Goal: Transaction & Acquisition: Download file/media

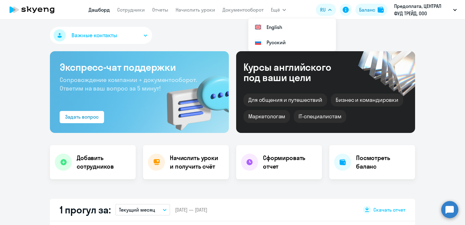
select select "30"
click at [137, 11] on link "Сотрудники" at bounding box center [131, 10] width 28 height 6
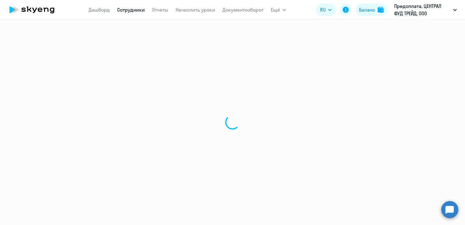
select select "30"
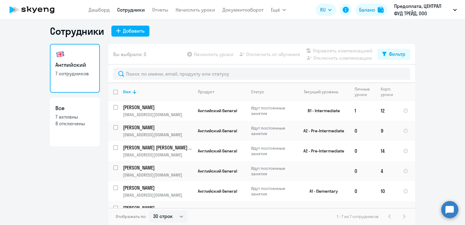
click at [77, 113] on link "Все 7 активны 8 отключены" at bounding box center [75, 121] width 50 height 49
select select "30"
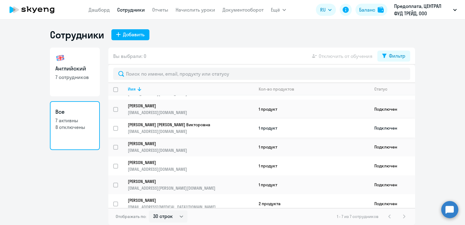
scroll to position [21, 0]
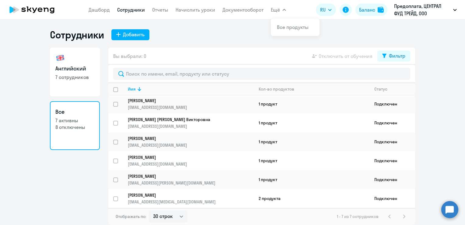
click at [277, 10] on span "Ещё" at bounding box center [275, 9] width 9 height 7
click at [281, 10] on button "Ещё" at bounding box center [278, 10] width 15 height 12
click at [94, 11] on link "Дашборд" at bounding box center [99, 10] width 21 height 6
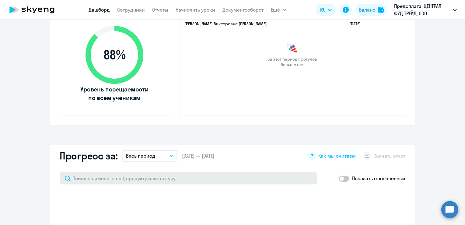
scroll to position [304, 0]
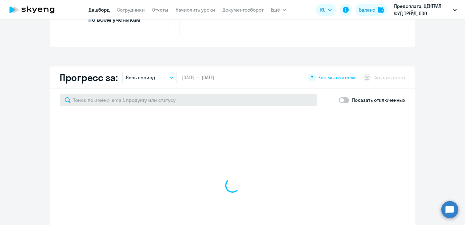
select select "30"
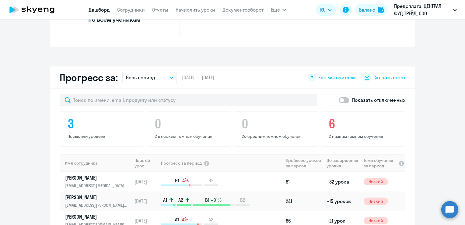
click at [341, 97] on span at bounding box center [344, 100] width 10 height 6
click at [339, 100] on input "checkbox" at bounding box center [338, 100] width 0 height 0
checkbox input "true"
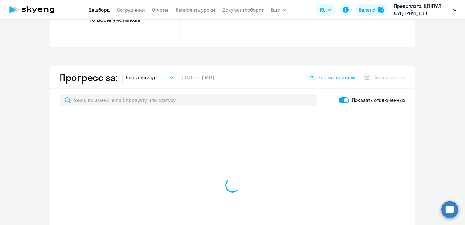
select select "30"
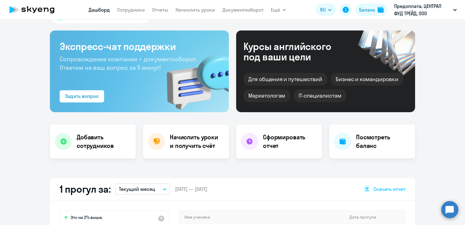
scroll to position [0, 0]
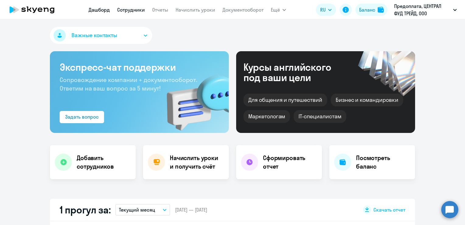
click at [128, 8] on link "Сотрудники" at bounding box center [131, 10] width 28 height 6
select select "30"
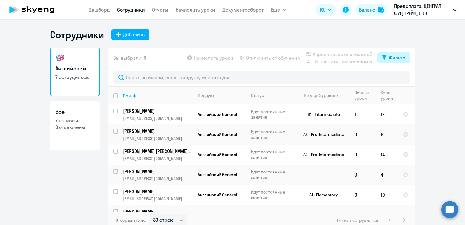
click at [383, 56] on icon at bounding box center [384, 57] width 4 height 4
click at [396, 76] on span at bounding box center [398, 78] width 10 height 6
click at [393, 77] on input "checkbox" at bounding box center [392, 77] width 0 height 0
checkbox input "true"
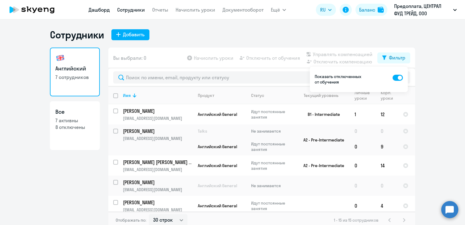
click at [103, 8] on link "Дашборд" at bounding box center [99, 10] width 21 height 6
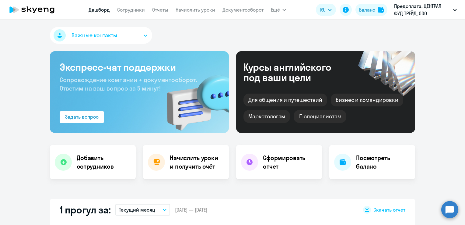
scroll to position [122, 0]
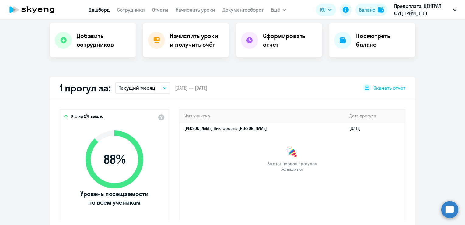
select select "30"
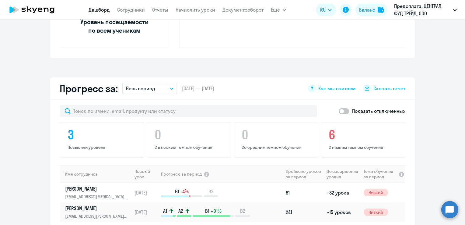
scroll to position [304, 0]
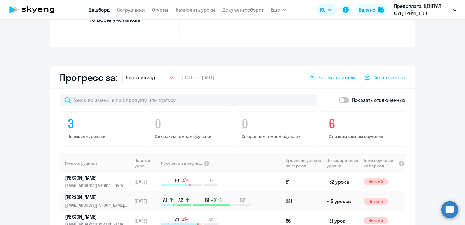
click at [170, 76] on button "Весь период" at bounding box center [149, 78] width 55 height 12
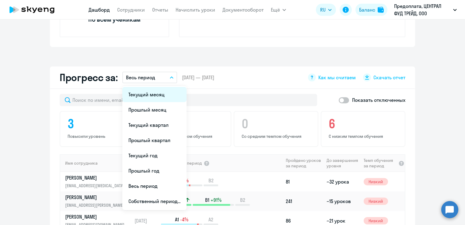
click at [164, 93] on li "Текущий месяц" at bounding box center [154, 94] width 64 height 15
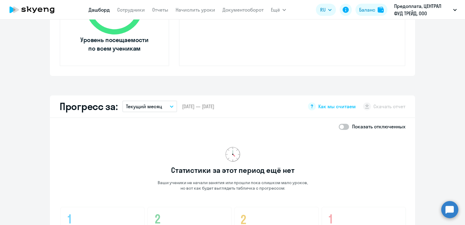
scroll to position [274, 0]
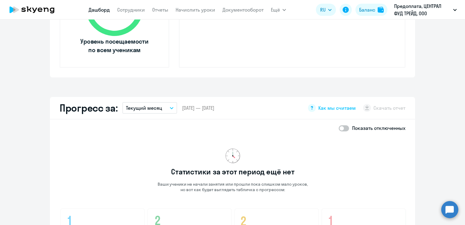
click at [173, 107] on button "Текущий месяц" at bounding box center [149, 108] width 55 height 12
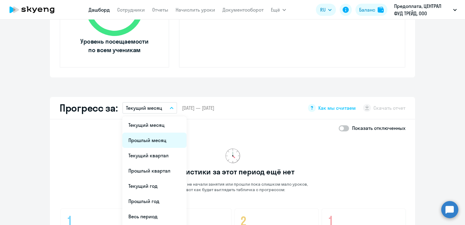
click at [159, 137] on li "Прошлый месяц" at bounding box center [154, 139] width 64 height 15
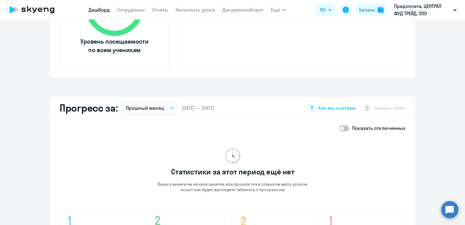
click at [343, 128] on span at bounding box center [344, 128] width 10 height 6
click at [339, 128] on input "checkbox" at bounding box center [338, 128] width 0 height 0
checkbox input "true"
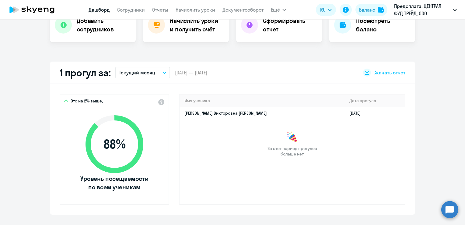
scroll to position [61, 0]
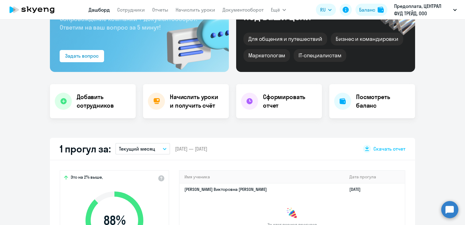
click at [105, 11] on link "Дашборд" at bounding box center [99, 10] width 21 height 6
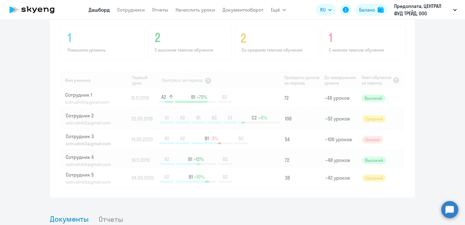
scroll to position [304, 0]
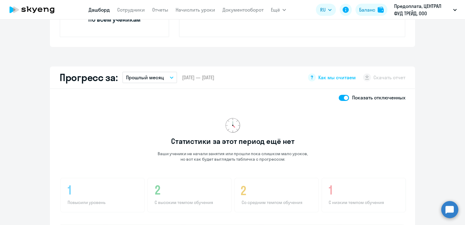
click at [170, 76] on icon "button" at bounding box center [172, 77] width 4 height 2
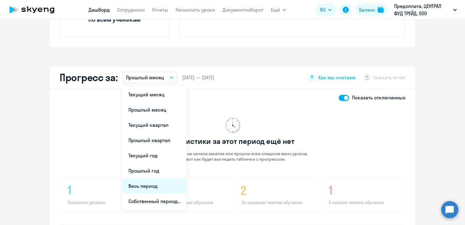
click at [152, 184] on li "Весь период" at bounding box center [154, 185] width 64 height 15
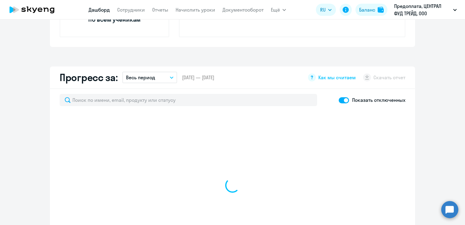
select select "30"
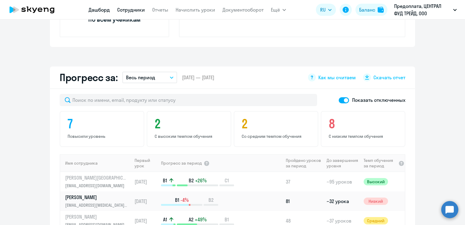
click at [131, 9] on link "Сотрудники" at bounding box center [131, 10] width 28 height 6
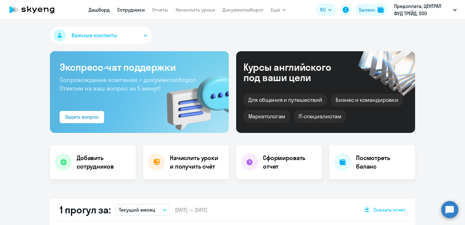
select select "30"
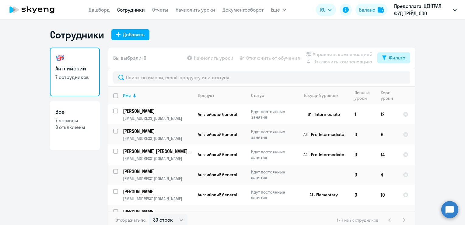
click at [382, 55] on icon at bounding box center [384, 57] width 4 height 5
click at [25, 92] on ng-component "Сотрудники Добавить Английский 7 сотрудников Все 7 активны 8 отключены Вы выбра…" at bounding box center [232, 129] width 465 height 200
click at [427, 37] on ng-component "Сотрудники Добавить Английский 7 сотрудников Все 7 активны 8 отключены Вы выбра…" at bounding box center [232, 129] width 465 height 200
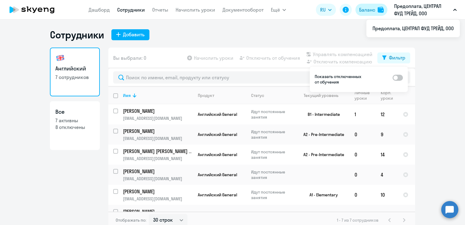
click at [366, 5] on button "Баланс" at bounding box center [371, 10] width 32 height 12
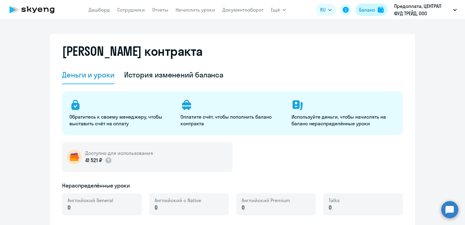
select select "english_adult_not_native_speaker"
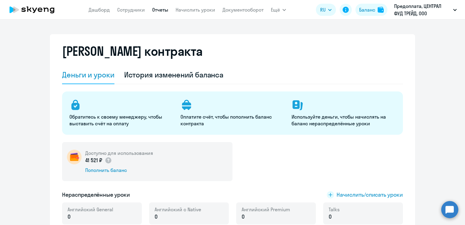
click at [162, 12] on link "Отчеты" at bounding box center [160, 10] width 16 height 6
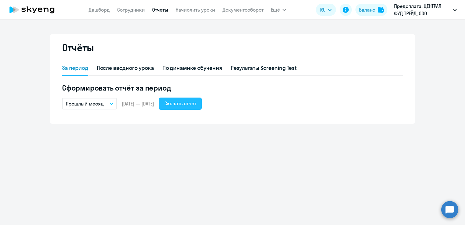
click at [196, 105] on div "Скачать отчёт" at bounding box center [180, 103] width 32 height 7
click at [436, 34] on ng-component "Отчёты За период После вводного урока По динамике обучения Результаты Screening…" at bounding box center [232, 78] width 465 height 89
